Goal: Task Accomplishment & Management: Use online tool/utility

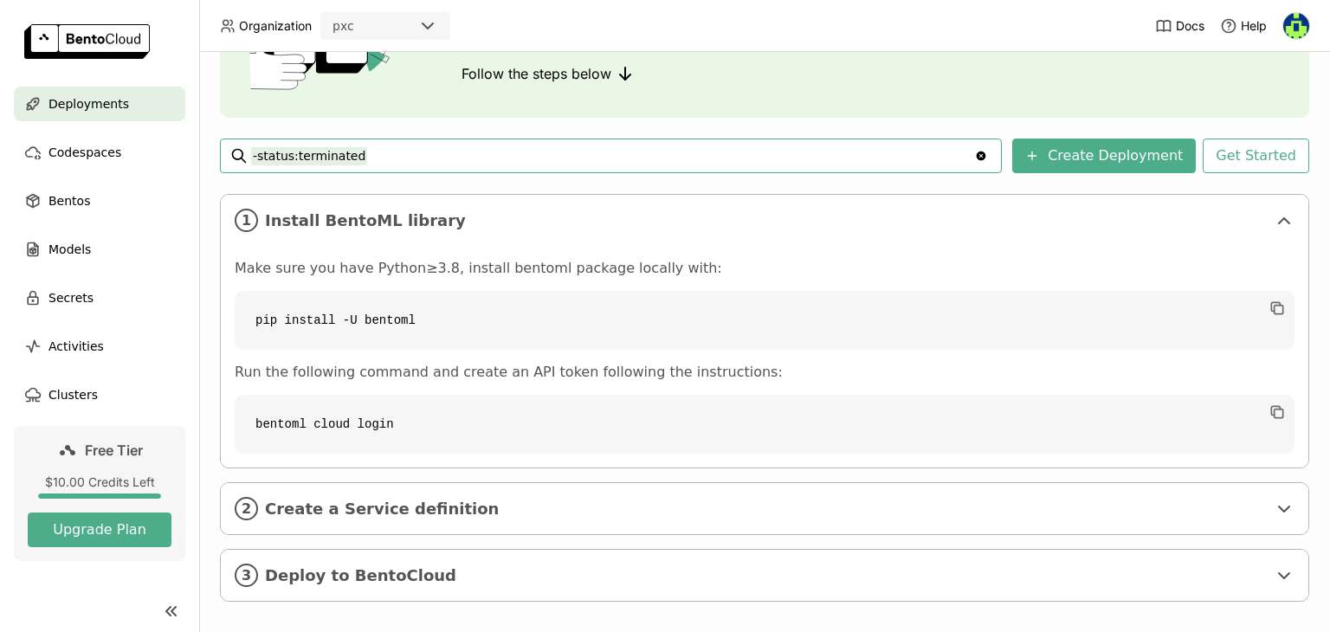
scroll to position [87, 0]
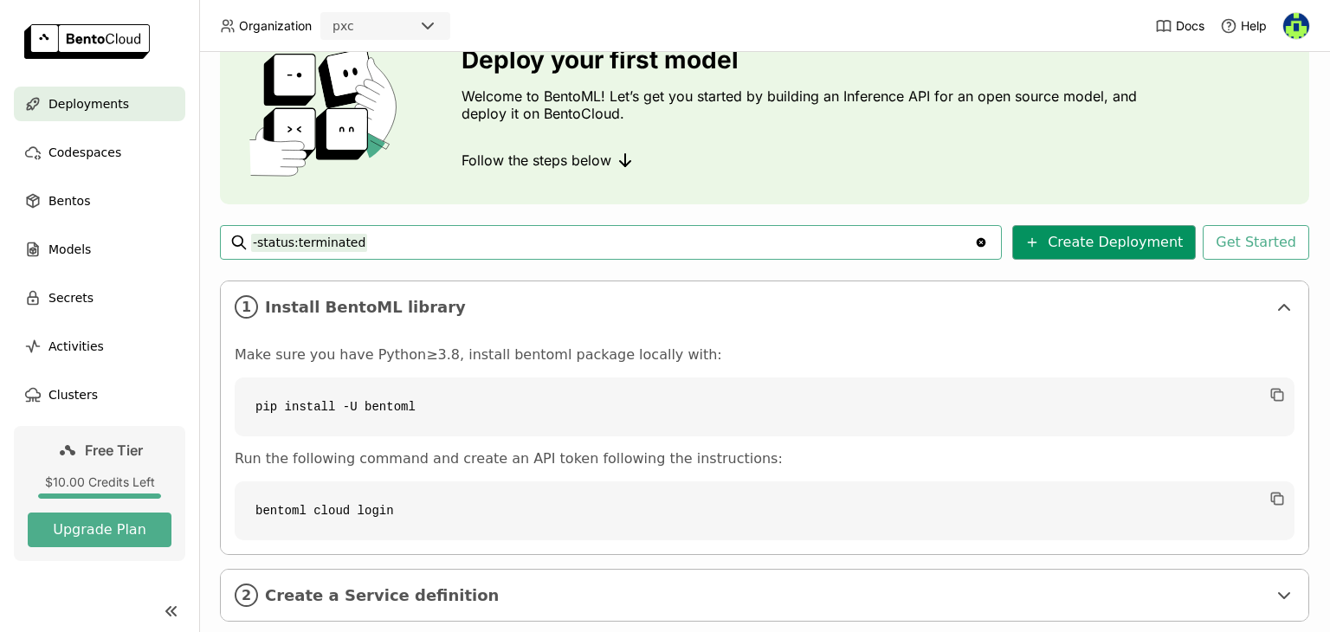
click at [1087, 236] on button "Create Deployment" at bounding box center [1104, 242] width 184 height 35
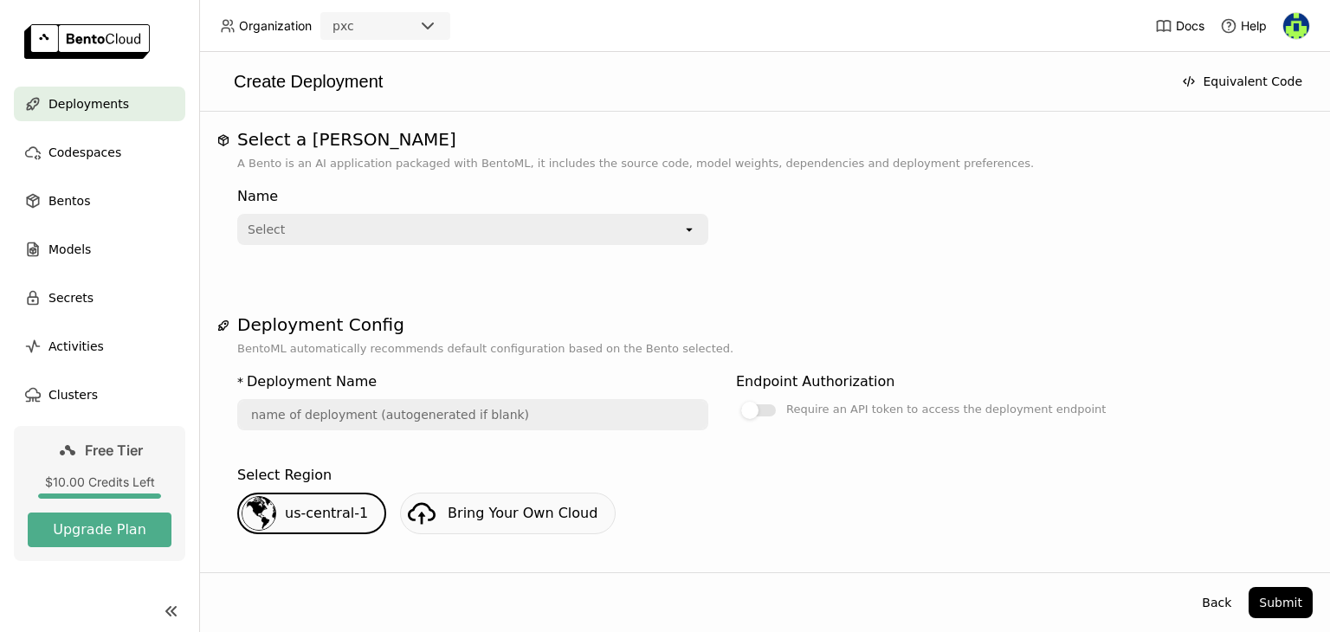
click at [687, 224] on icon "open" at bounding box center [689, 230] width 14 height 14
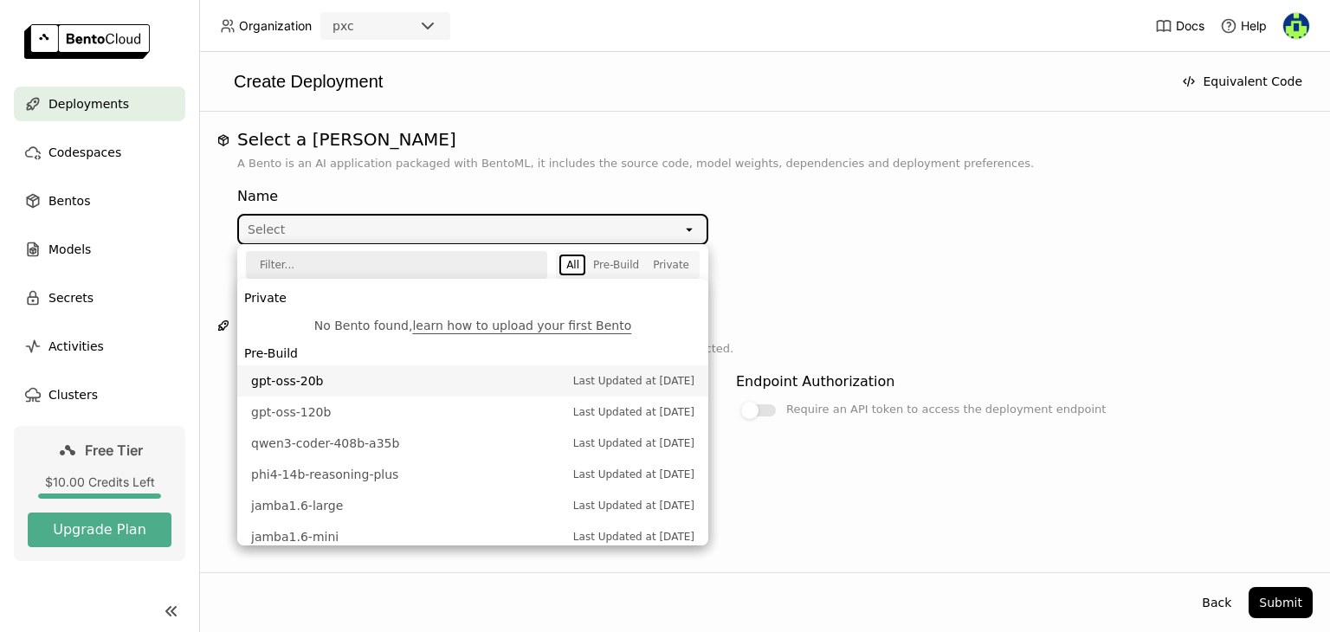
click at [927, 272] on div "Select a Bento A Bento is an AI application packaged with BentoML, it includes …" at bounding box center [764, 473] width 1096 height 689
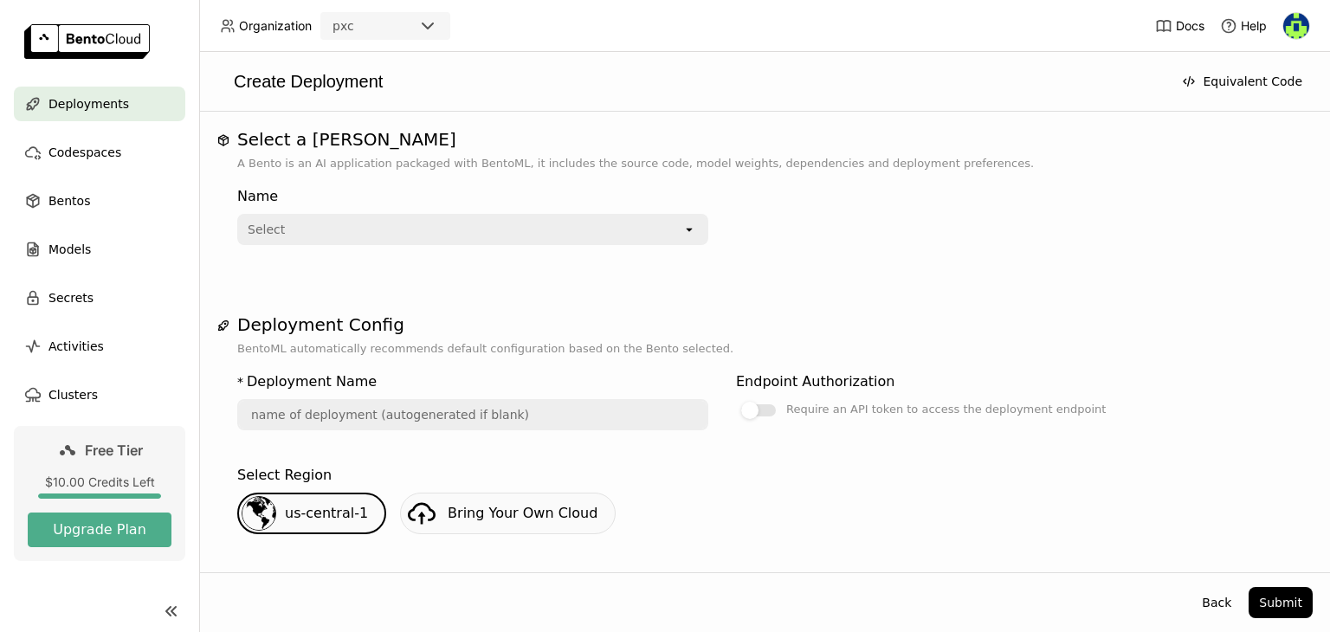
click at [428, 410] on input "text" at bounding box center [473, 415] width 468 height 28
click at [68, 206] on span "Bentos" at bounding box center [69, 200] width 42 height 21
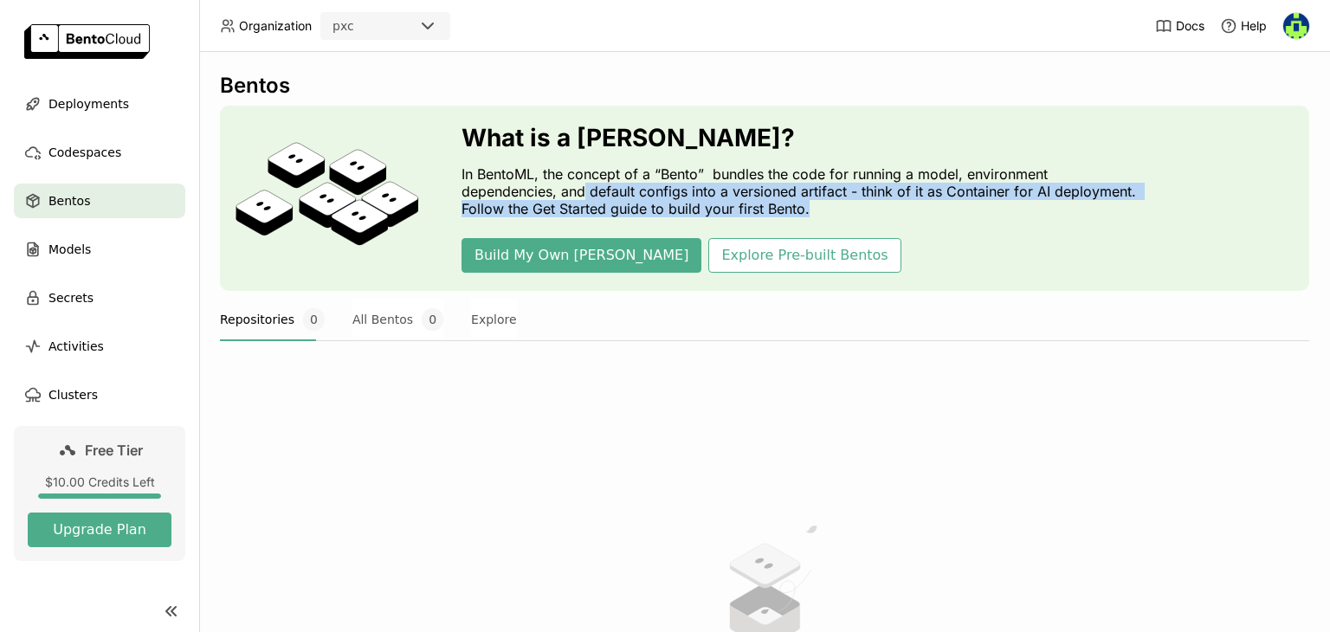
drag, startPoint x: 586, startPoint y: 189, endPoint x: 859, endPoint y: 203, distance: 273.1
click at [859, 203] on p "In BentoML, the concept of a “Bento” bundles the code for running a model, envi…" at bounding box center [803, 191] width 684 height 52
click at [835, 207] on p "In BentoML, the concept of a “Bento” bundles the code for running a model, envi…" at bounding box center [803, 191] width 684 height 52
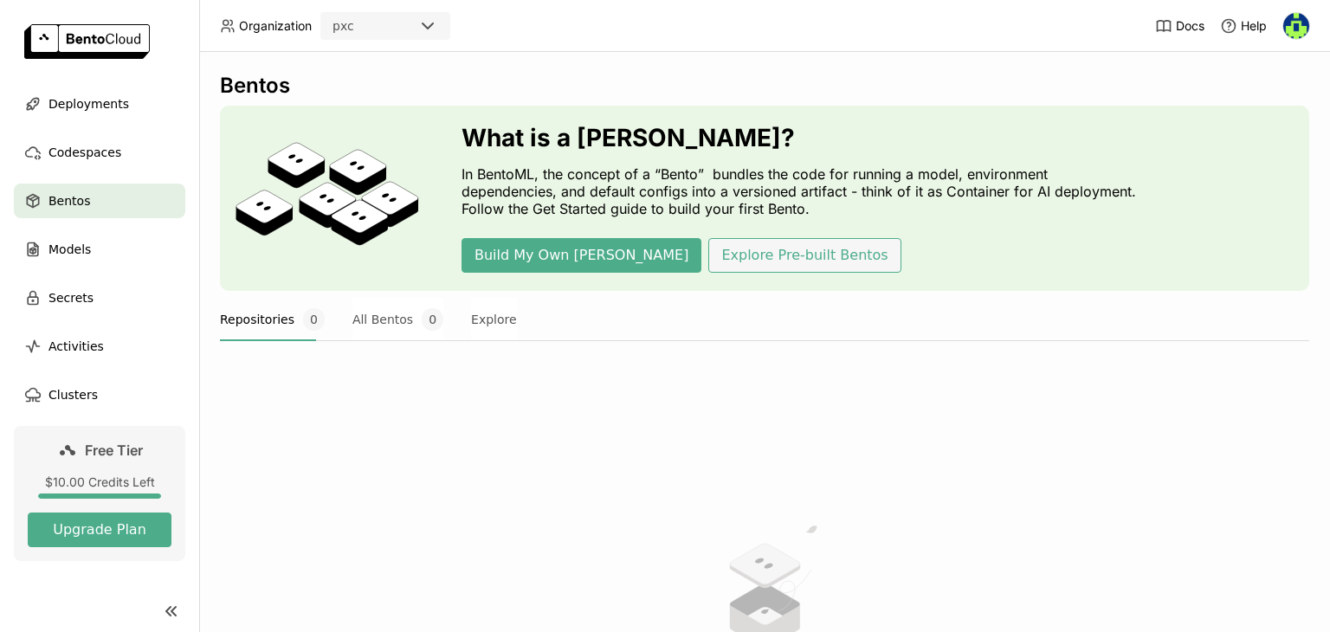
click at [708, 259] on button "Explore Pre-built Bentos" at bounding box center [804, 255] width 192 height 35
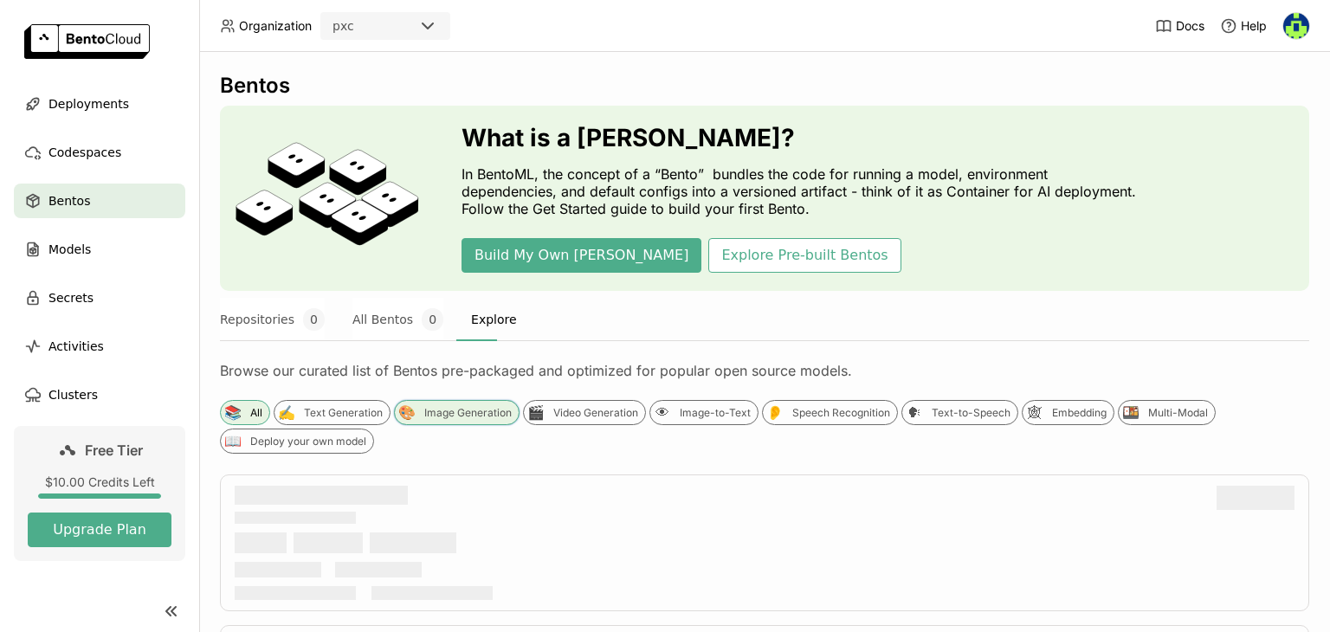
click at [451, 413] on div "Image Generation" at bounding box center [467, 413] width 87 height 14
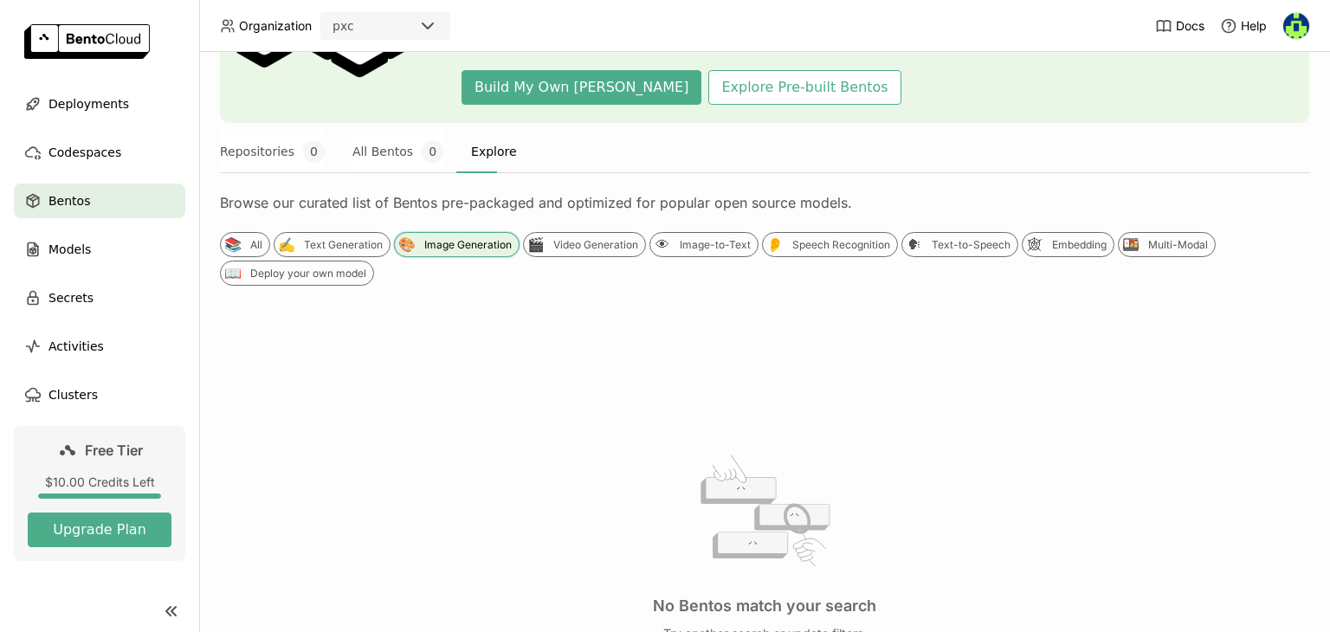
scroll to position [87, 0]
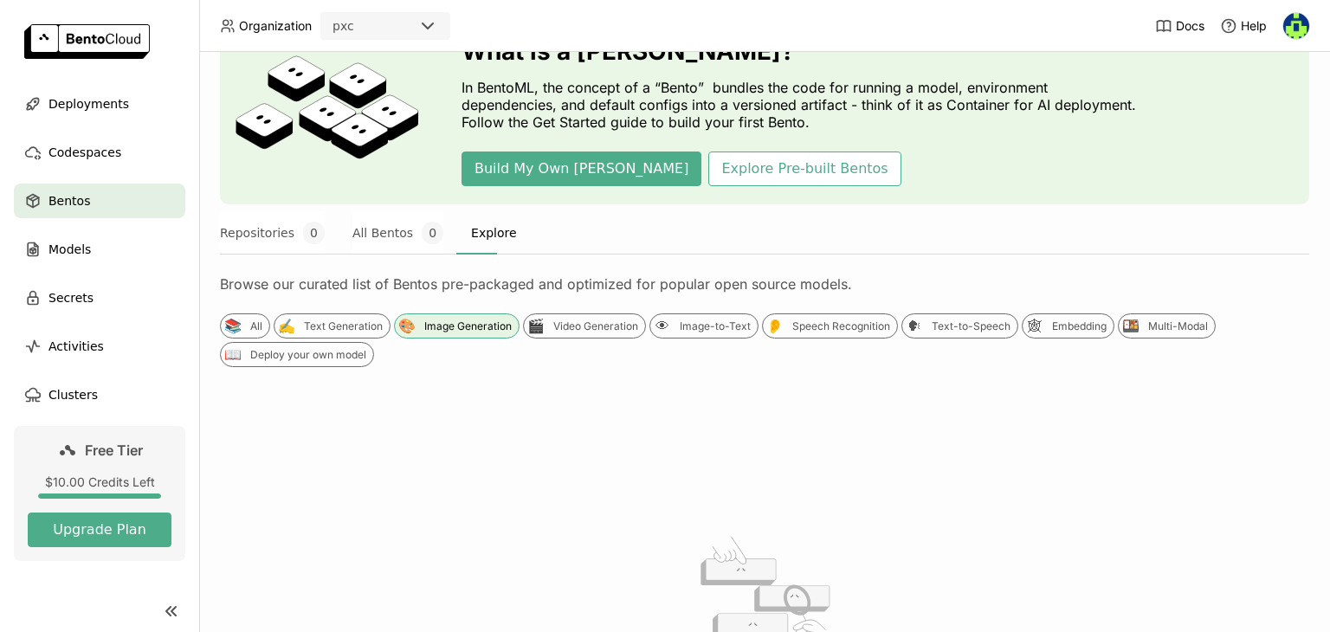
click at [485, 237] on button "Explore" at bounding box center [494, 232] width 46 height 43
click at [458, 326] on div "Image Generation" at bounding box center [467, 326] width 87 height 14
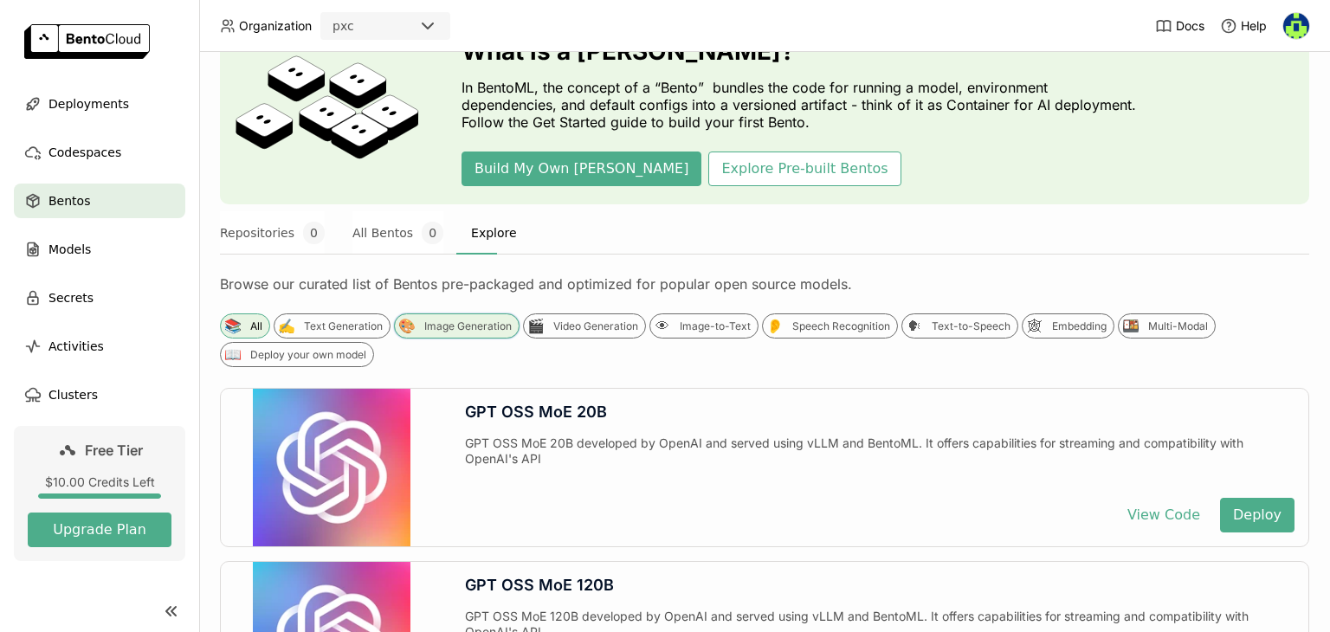
click at [428, 328] on div "Image Generation" at bounding box center [467, 326] width 87 height 14
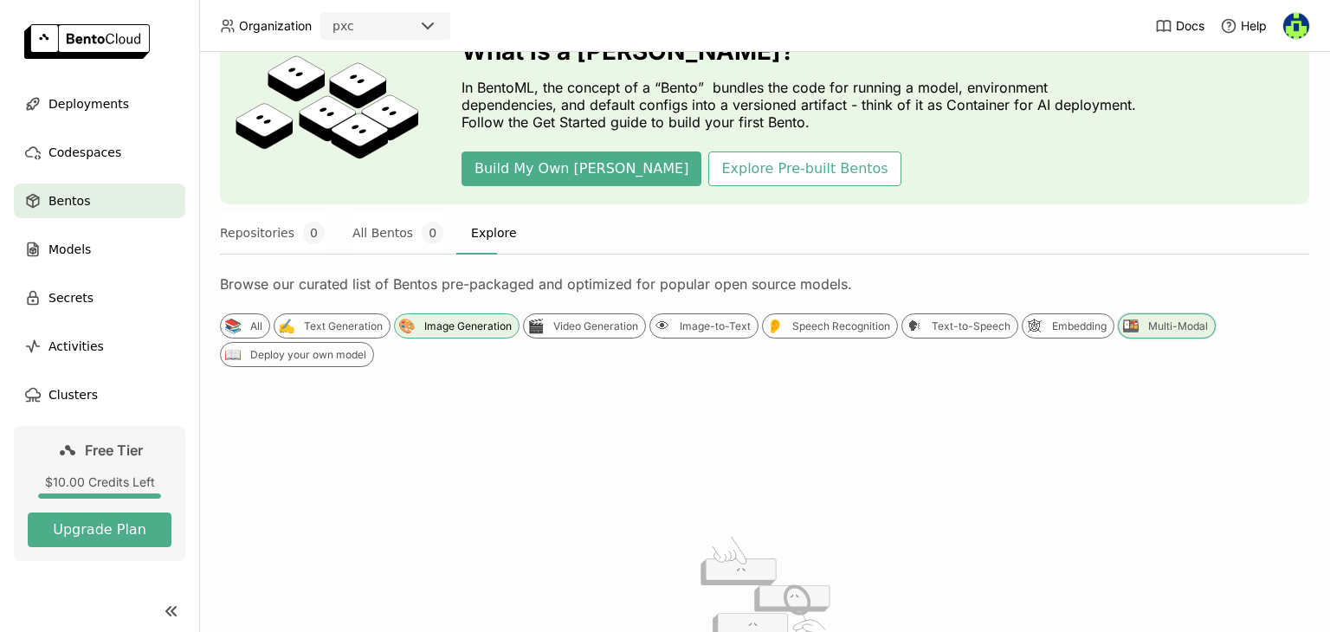
click at [1183, 323] on div "Multi-Modal" at bounding box center [1178, 326] width 60 height 14
click at [229, 321] on div "📚" at bounding box center [232, 326] width 18 height 18
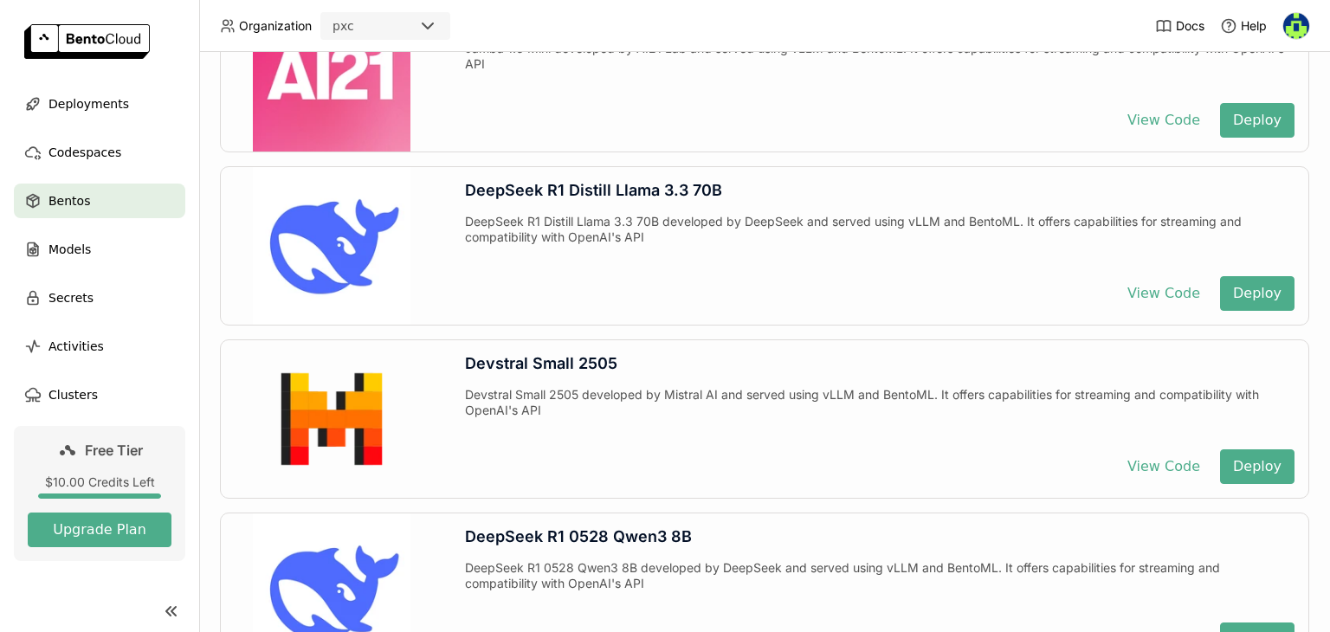
scroll to position [1178, 0]
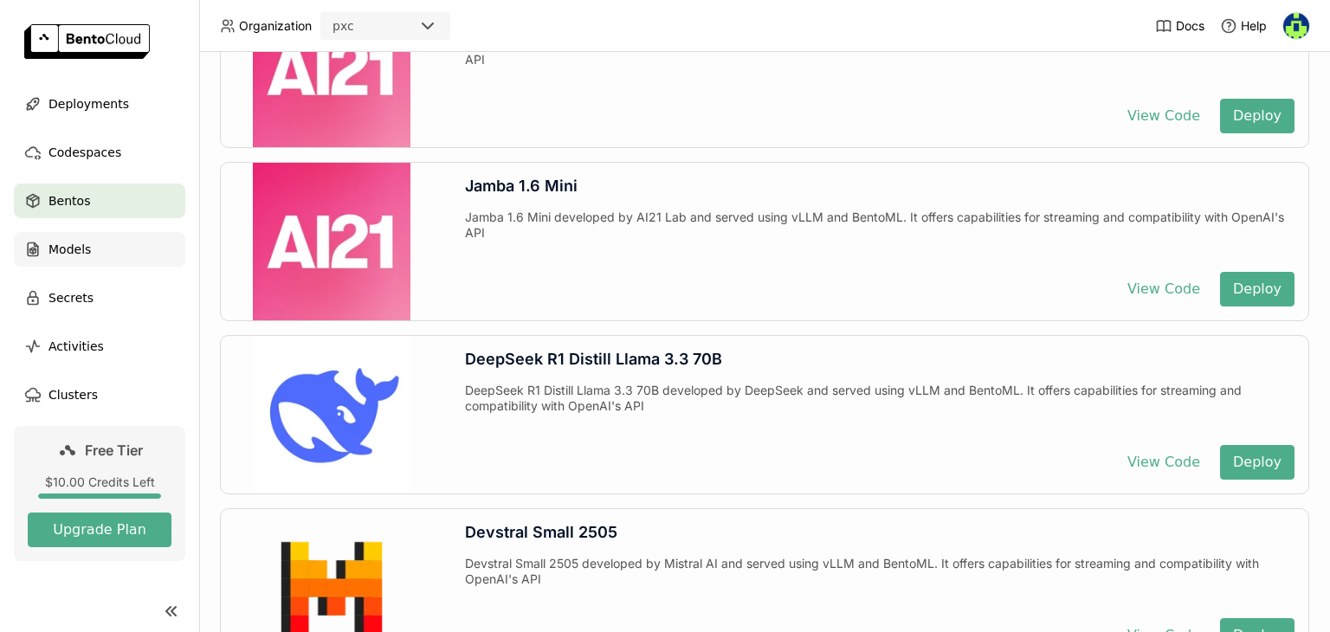
click at [58, 257] on span "Models" at bounding box center [69, 249] width 42 height 21
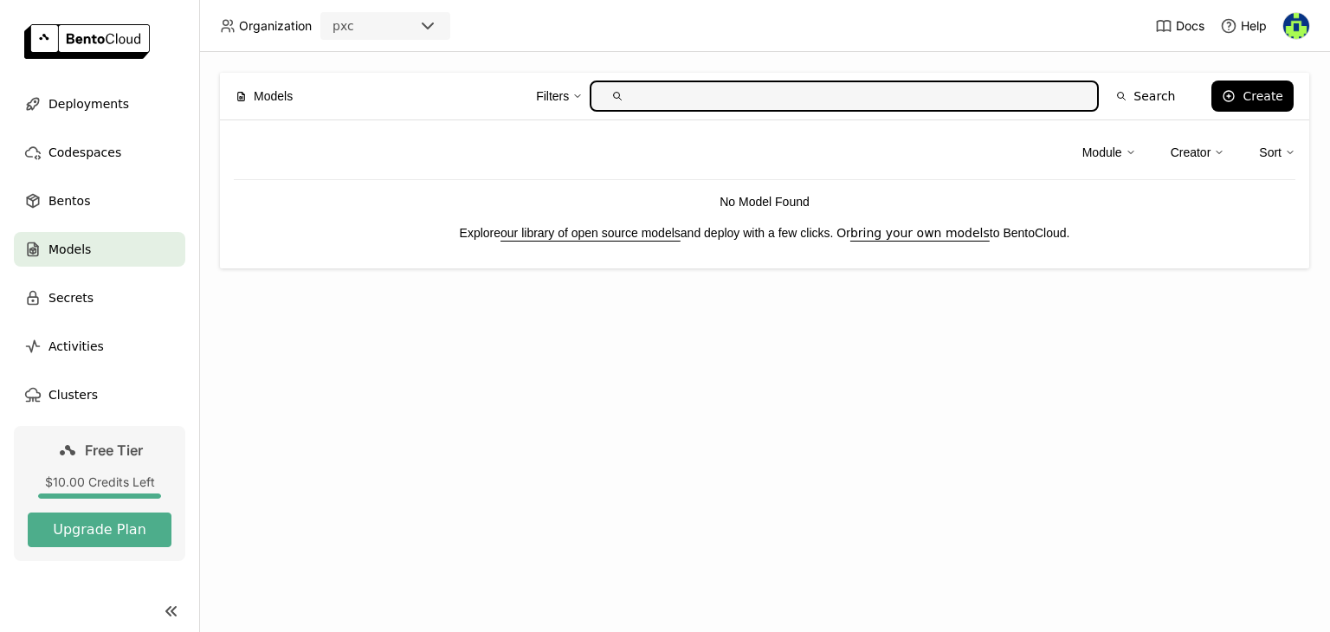
click at [569, 97] on div "Filters" at bounding box center [552, 96] width 33 height 19
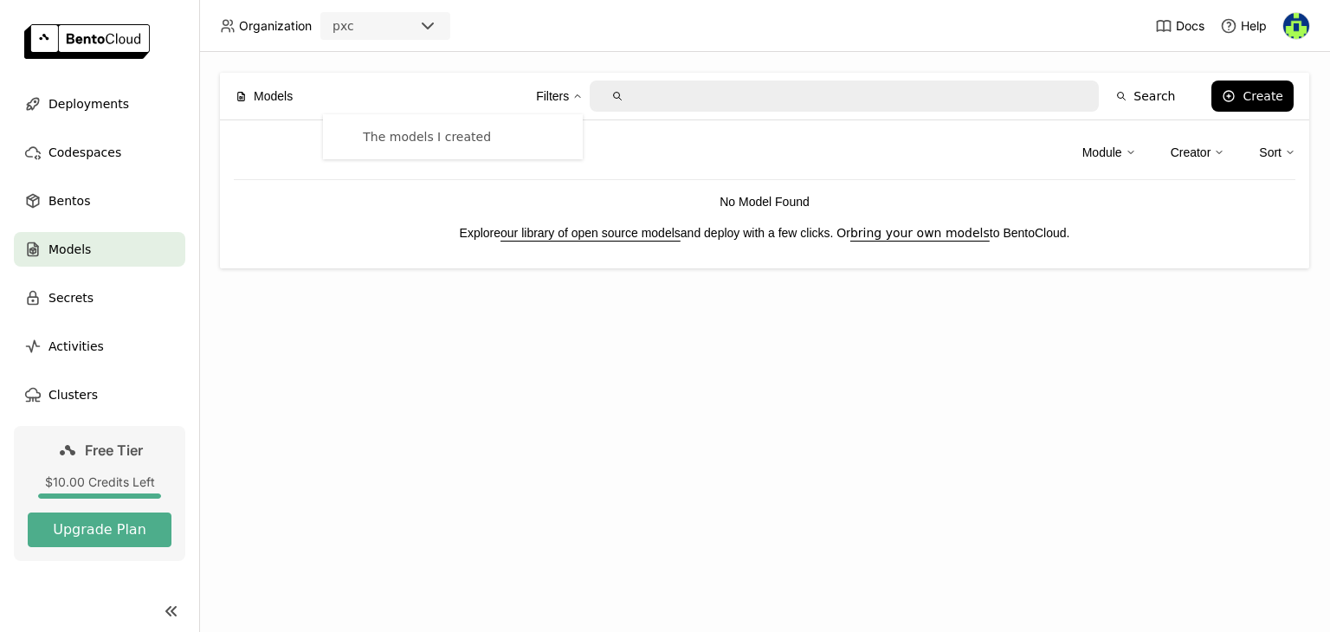
click at [569, 97] on div "Filters" at bounding box center [552, 96] width 33 height 19
click at [574, 232] on link "our library of open source models" at bounding box center [590, 233] width 180 height 14
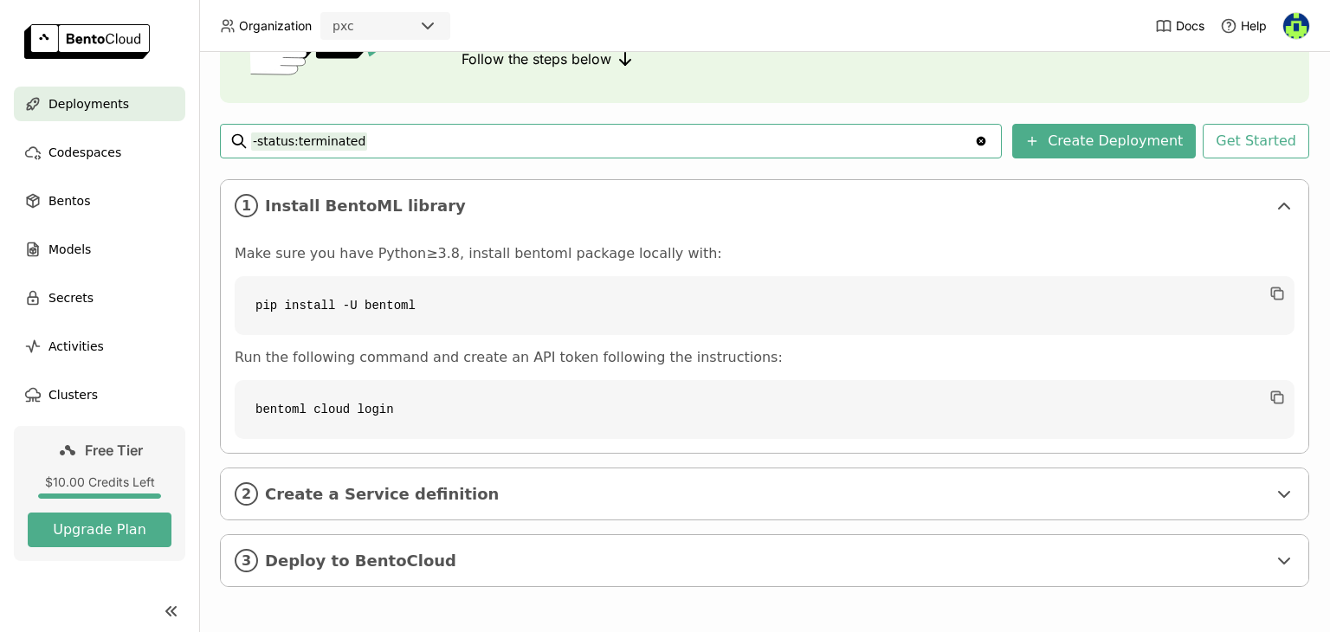
scroll to position [15, 0]
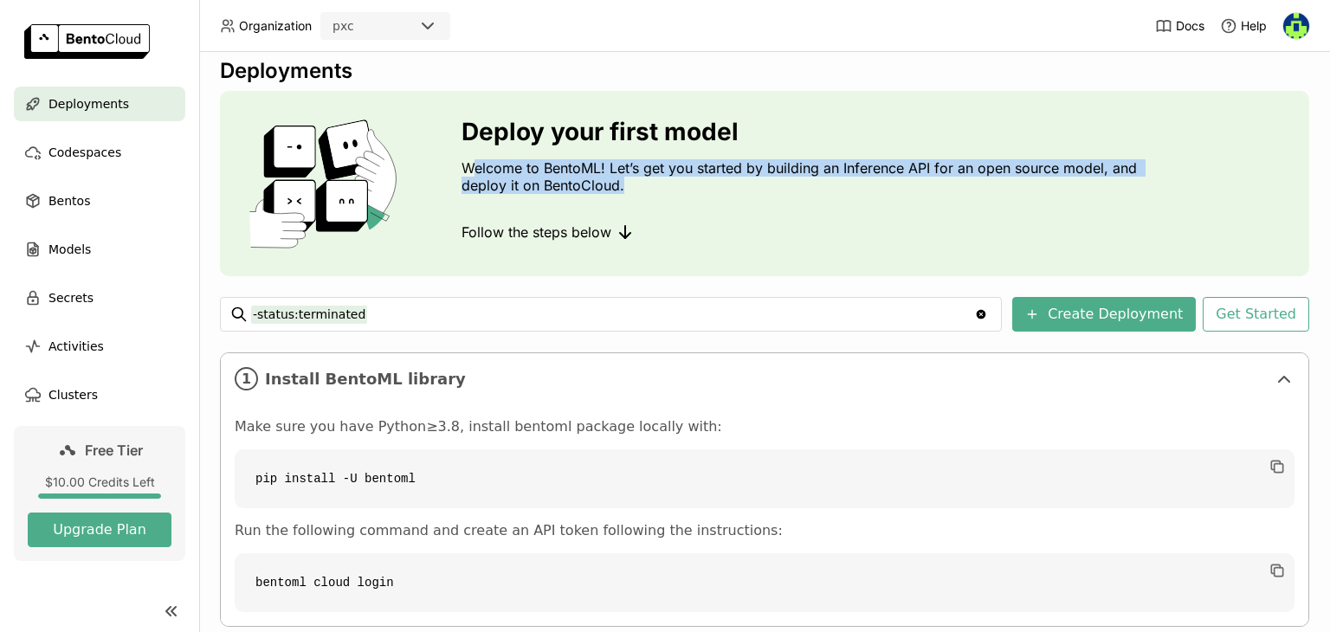
drag, startPoint x: 471, startPoint y: 167, endPoint x: 668, endPoint y: 190, distance: 197.9
click at [668, 190] on p "Welcome to BentoML! Let’s get you started by building an Inference API for an o…" at bounding box center [803, 176] width 684 height 35
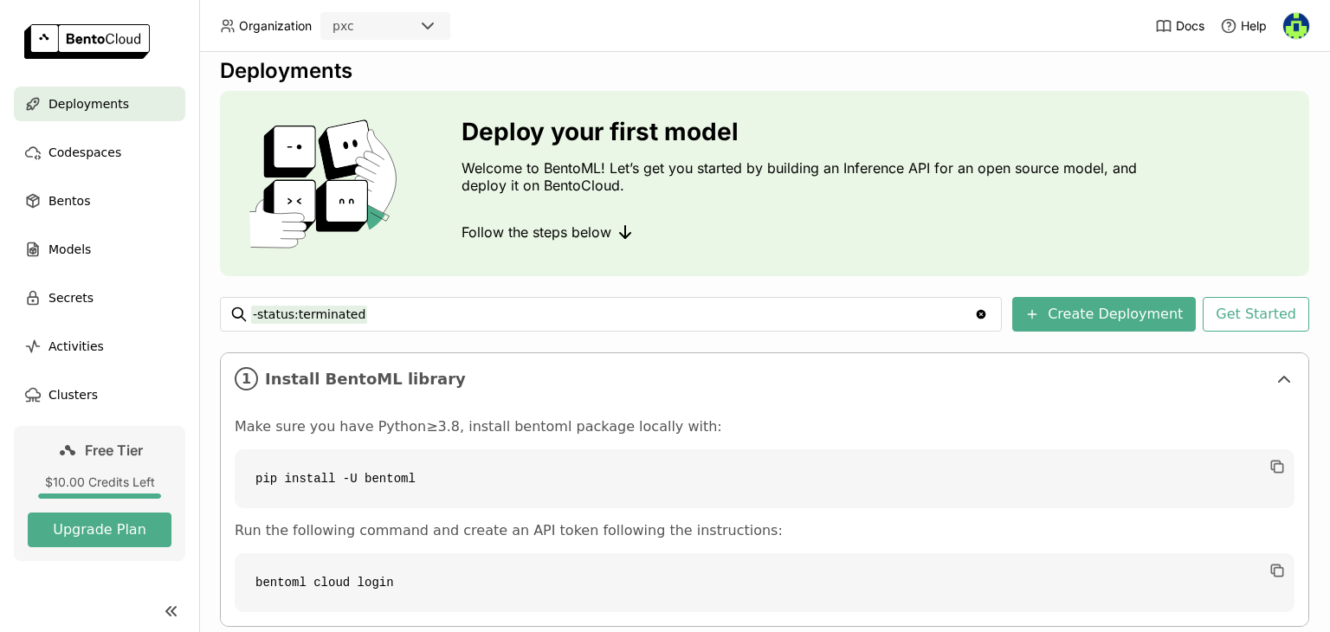
click at [706, 195] on div "Deploy your first model Welcome to BentoML! Let’s get you started by building a…" at bounding box center [803, 184] width 684 height 132
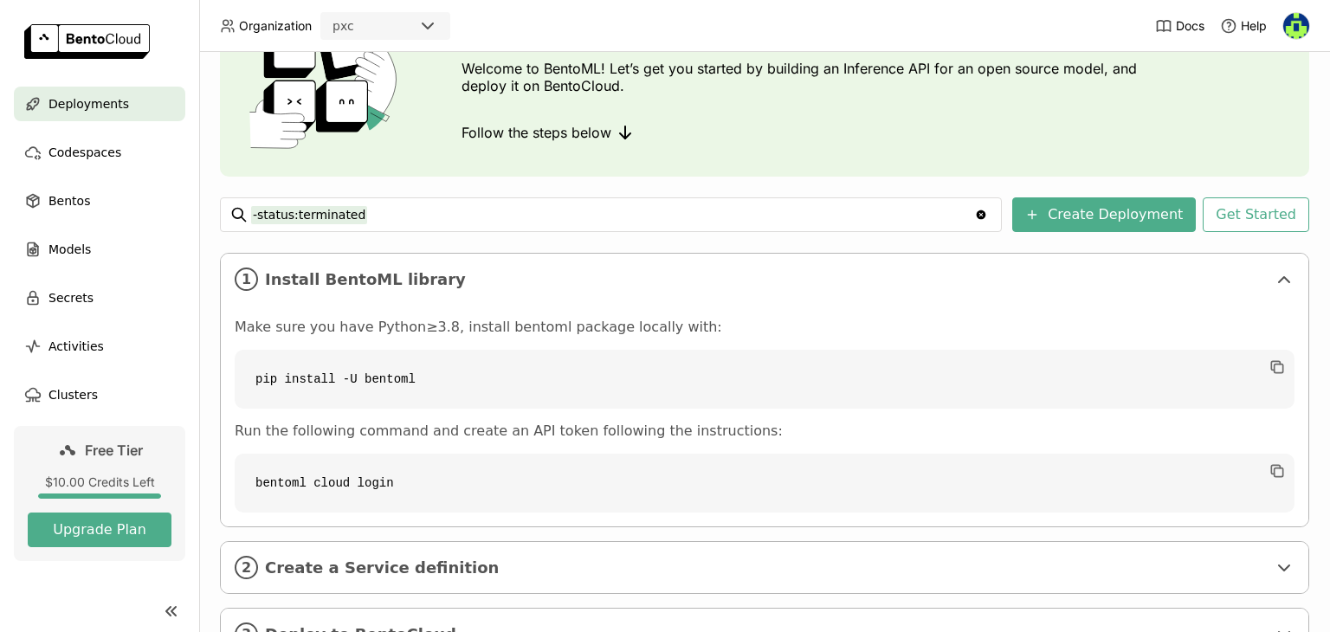
scroll to position [188, 0]
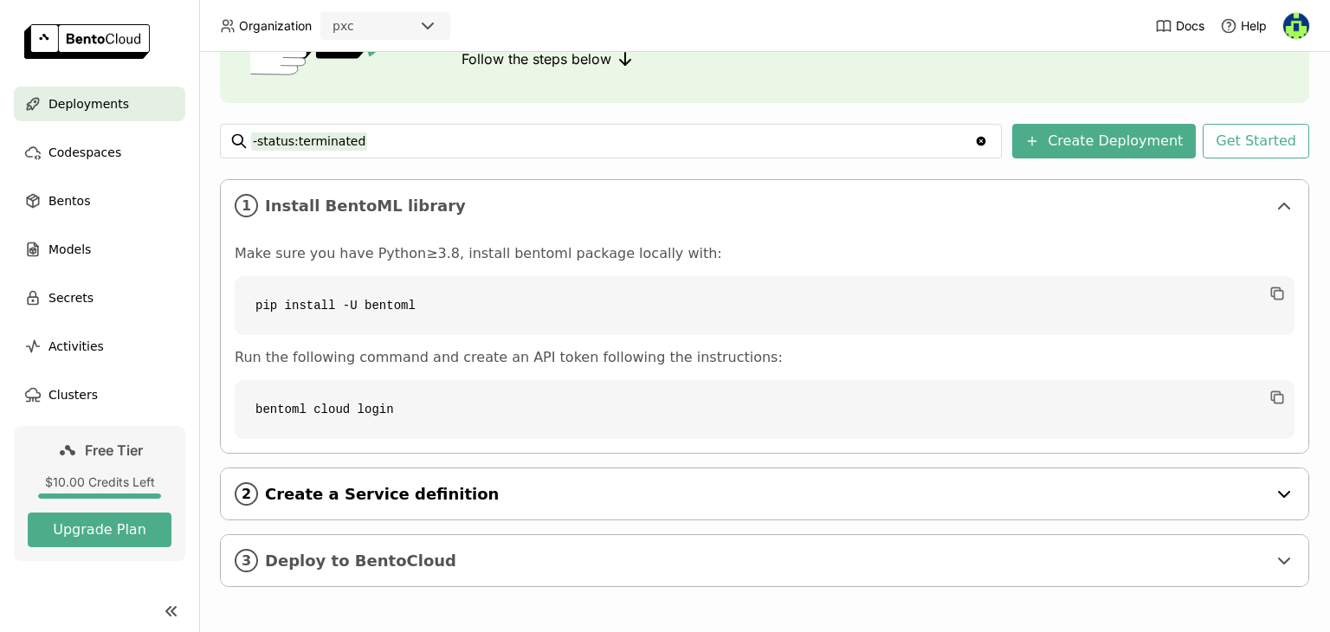
click at [373, 503] on div "2 Create a Service definition" at bounding box center [764, 493] width 1087 height 51
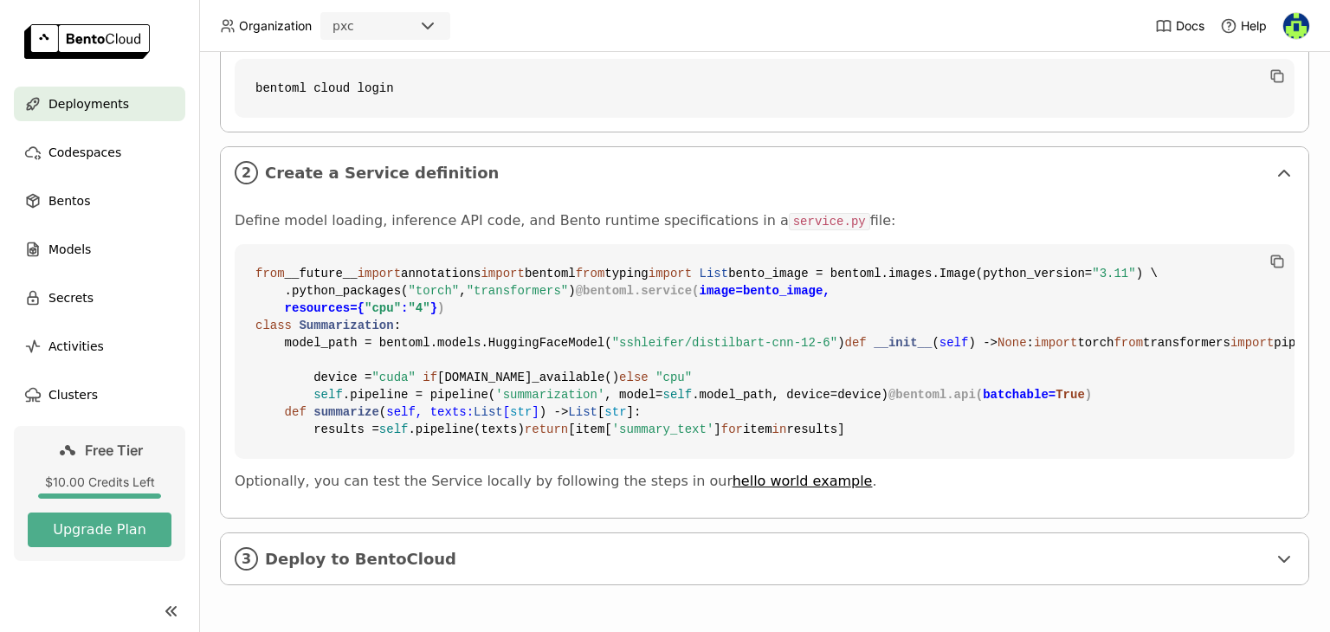
scroll to position [821, 0]
click at [492, 551] on span "Deploy to BentoCloud" at bounding box center [766, 559] width 1002 height 19
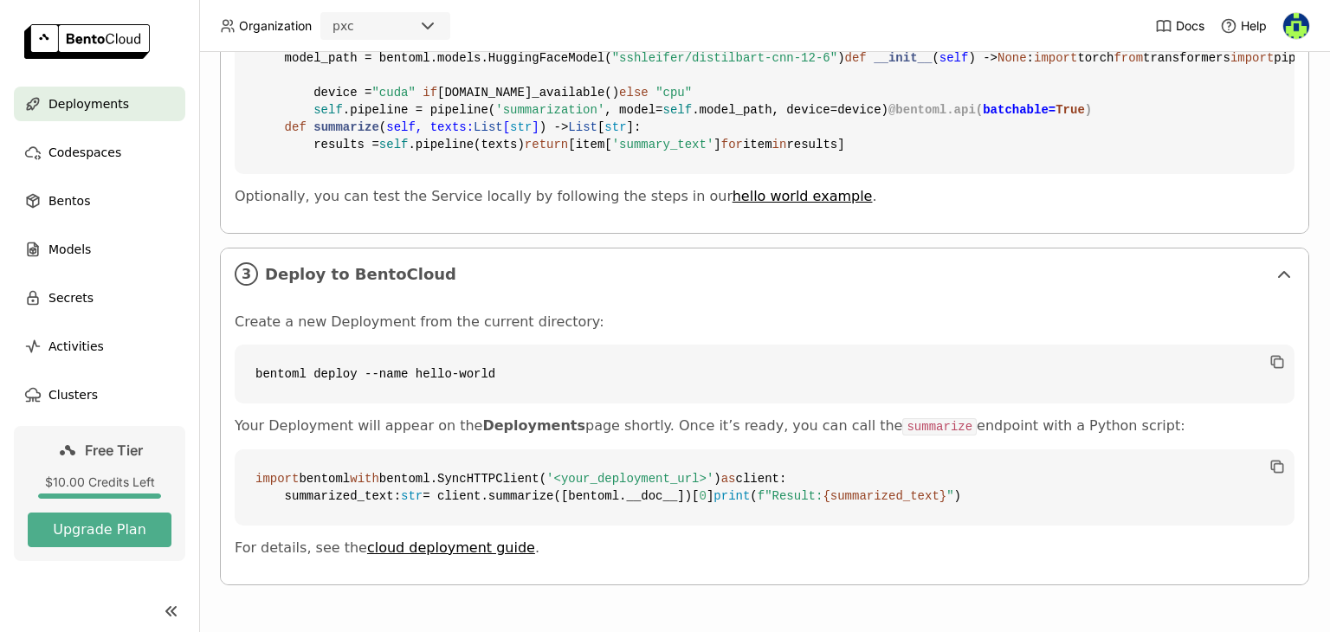
scroll to position [1158, 0]
click at [70, 195] on span "Bentos" at bounding box center [69, 200] width 42 height 21
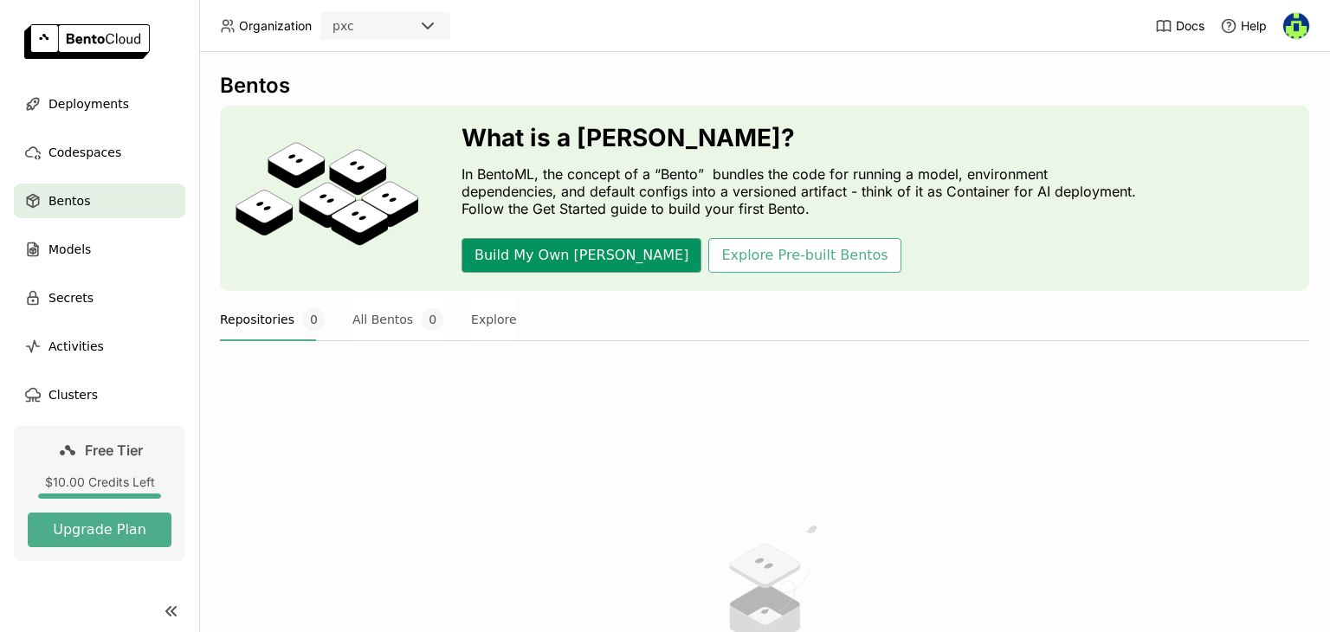
click at [528, 249] on button "Build My Own [PERSON_NAME]" at bounding box center [581, 255] width 240 height 35
